Goal: Answer question/provide support: Share knowledge or assist other users

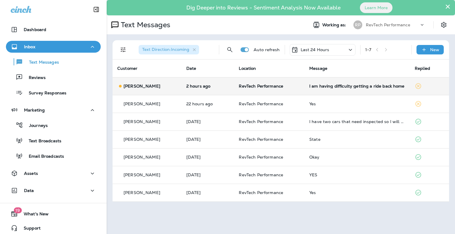
click at [365, 86] on div "I am having difficulty getting a ride back home" at bounding box center [357, 86] width 96 height 5
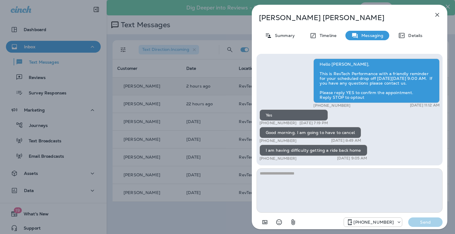
click at [337, 182] on textarea at bounding box center [349, 190] width 186 height 44
click at [287, 16] on p "[PERSON_NAME]" at bounding box center [340, 18] width 162 height 8
copy p "[PERSON_NAME]"
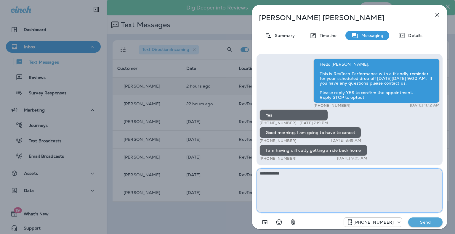
drag, startPoint x: 349, startPoint y: 183, endPoint x: 363, endPoint y: 174, distance: 16.6
click at [350, 184] on textarea "**********" at bounding box center [349, 190] width 186 height 44
type textarea "**********"
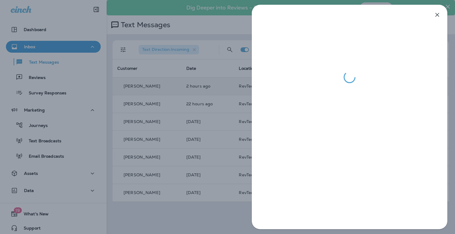
drag, startPoint x: 163, startPoint y: 42, endPoint x: 198, endPoint y: 48, distance: 35.4
click at [165, 43] on div at bounding box center [227, 117] width 455 height 234
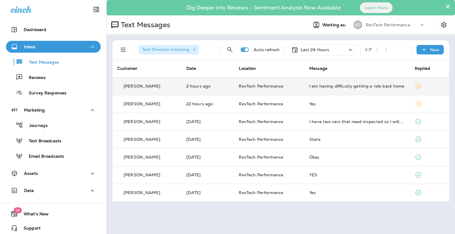
drag, startPoint x: 329, startPoint y: 46, endPoint x: 324, endPoint y: 51, distance: 6.5
click at [328, 46] on div "Last 24 Hours" at bounding box center [323, 50] width 66 height 12
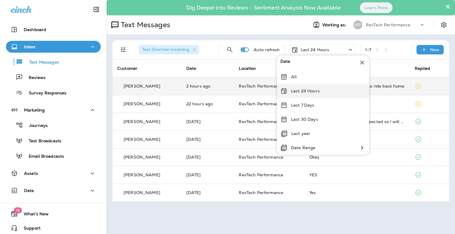
click at [334, 86] on div "Last 24 Hours" at bounding box center [322, 91] width 92 height 14
